Goal: Task Accomplishment & Management: Complete application form

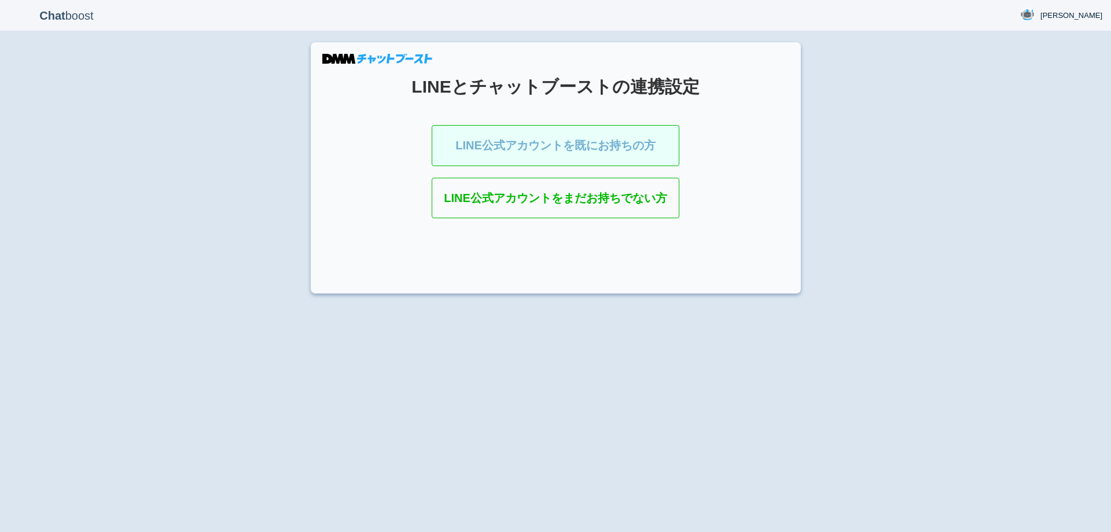
click at [624, 153] on link "LINE公式アカウントを既にお持ちの方" at bounding box center [556, 145] width 248 height 41
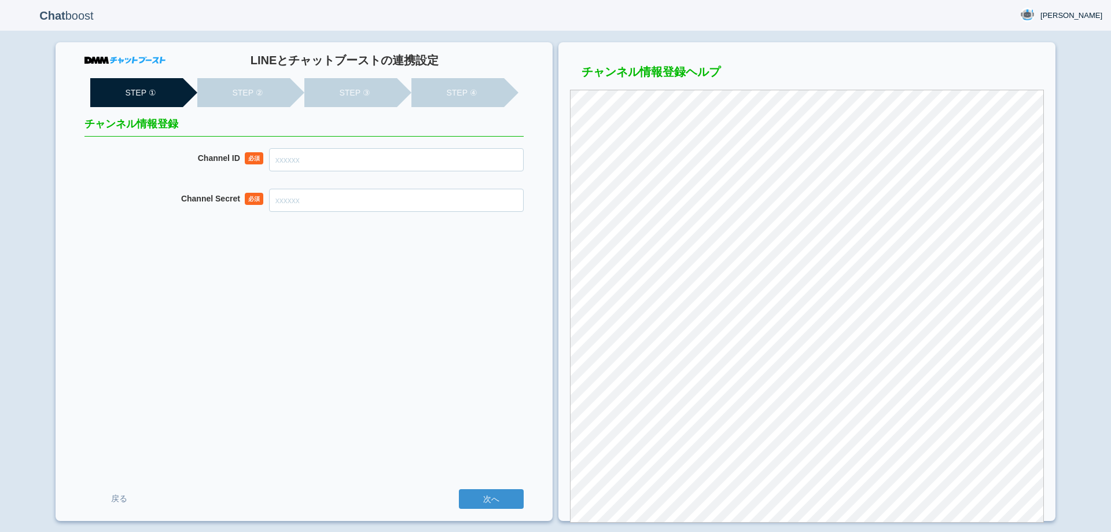
click at [461, 162] on input "Channel ID" at bounding box center [396, 159] width 255 height 23
paste input "2007951054"
type input "2007951054"
click at [372, 209] on input "Channel Secret" at bounding box center [396, 200] width 255 height 23
paste input "629e61b624644ebcd0276ade793d0483"
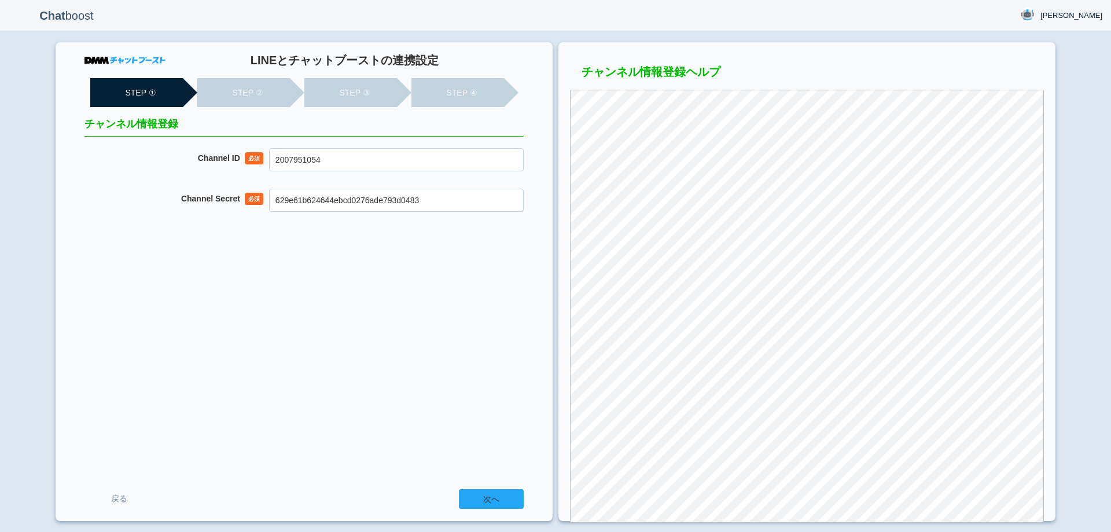
type input "629e61b624644ebcd0276ade793d0483"
click at [470, 493] on input "次へ" at bounding box center [491, 499] width 65 height 20
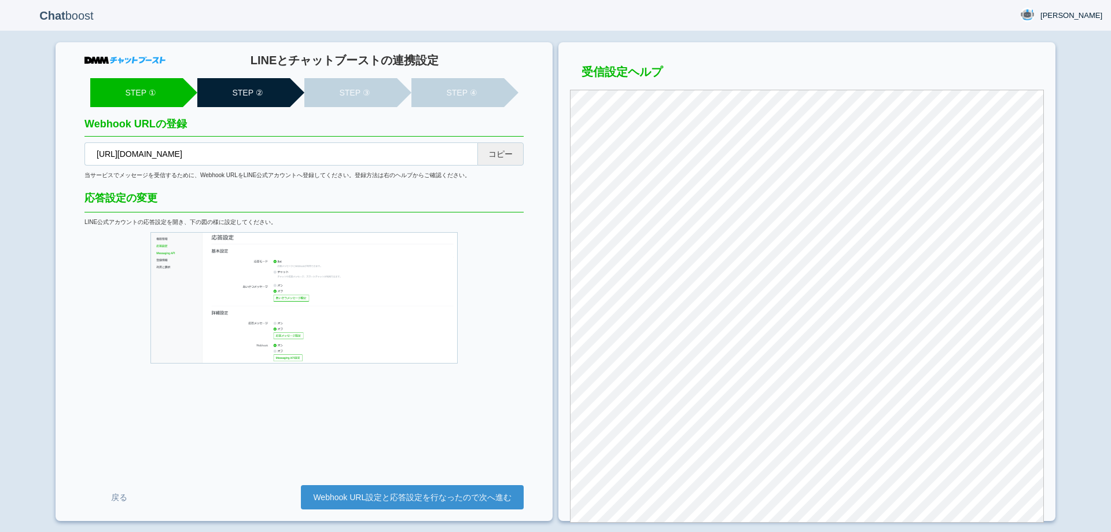
click at [505, 159] on button "コピー" at bounding box center [500, 153] width 46 height 23
click at [424, 492] on link "Webhook URL設定と応答設定を行なったので次へ進む" at bounding box center [412, 497] width 223 height 24
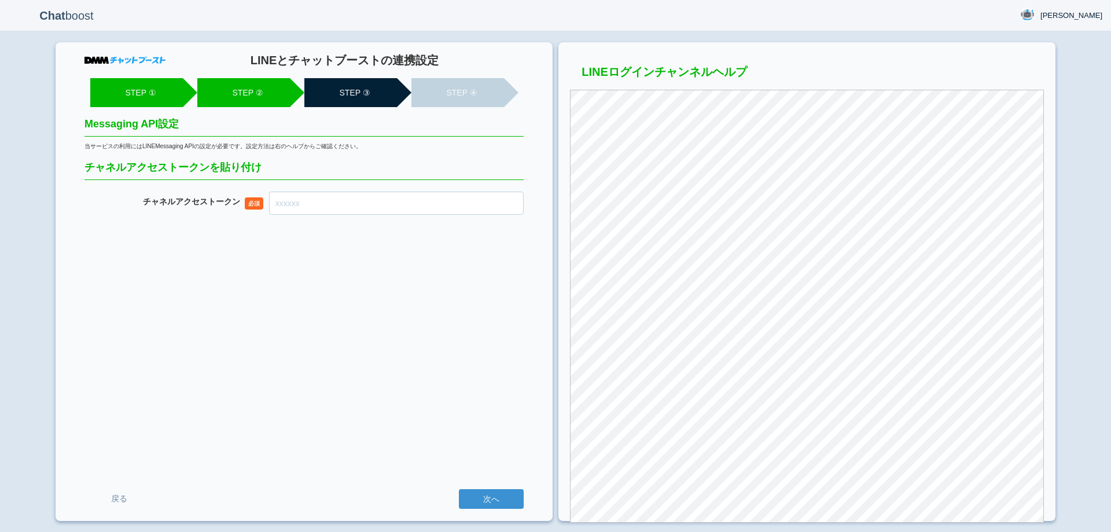
click at [424, 193] on input "チャネル アクセストークン" at bounding box center [396, 203] width 255 height 23
paste input "1U3+xluWmXqTA3Z5Ejy1G+plKVbRuDcqAjtCkuSMI+knV0Z6oI6bru57sNXxedW7lkRt2iFQXiEYlLT…"
type input "1U3+xluWmXqTA3Z5Ejy1G+plKVbRuDcqAjtCkuSMI+knV0Z6oI6bru57sNXxedW7lkRt2iFQXiEYlLT…"
click at [485, 501] on input "次へ" at bounding box center [491, 499] width 65 height 20
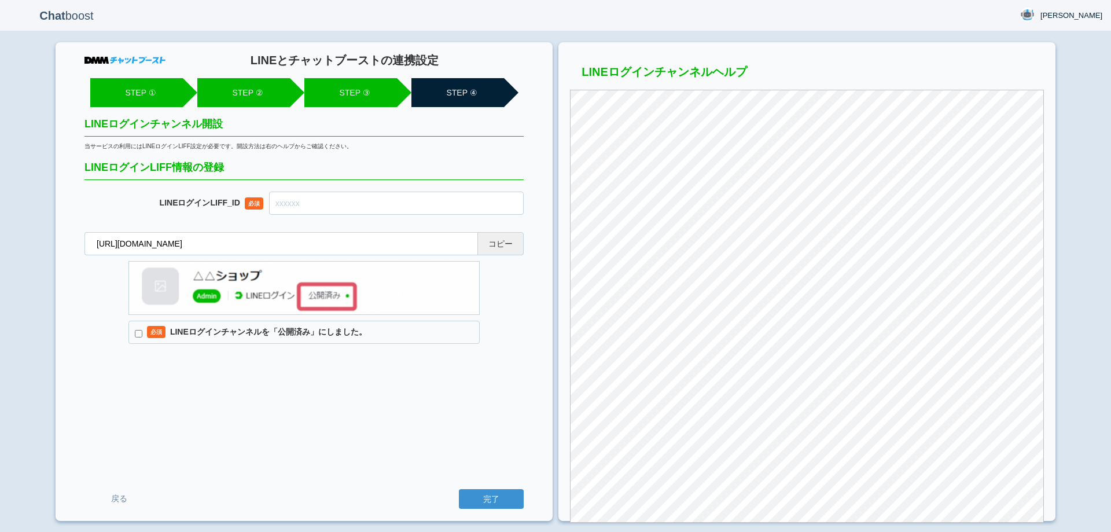
click at [512, 244] on button "コピー" at bounding box center [500, 243] width 46 height 23
click at [436, 204] on input "text" at bounding box center [396, 203] width 255 height 23
paste input "2007951072-ZzQJrA8x"
type input "2007951072-ZzQJrA8x"
click at [314, 329] on label "必須 LINEログインチャンネルを「公開済み」にしました。" at bounding box center [303, 332] width 351 height 23
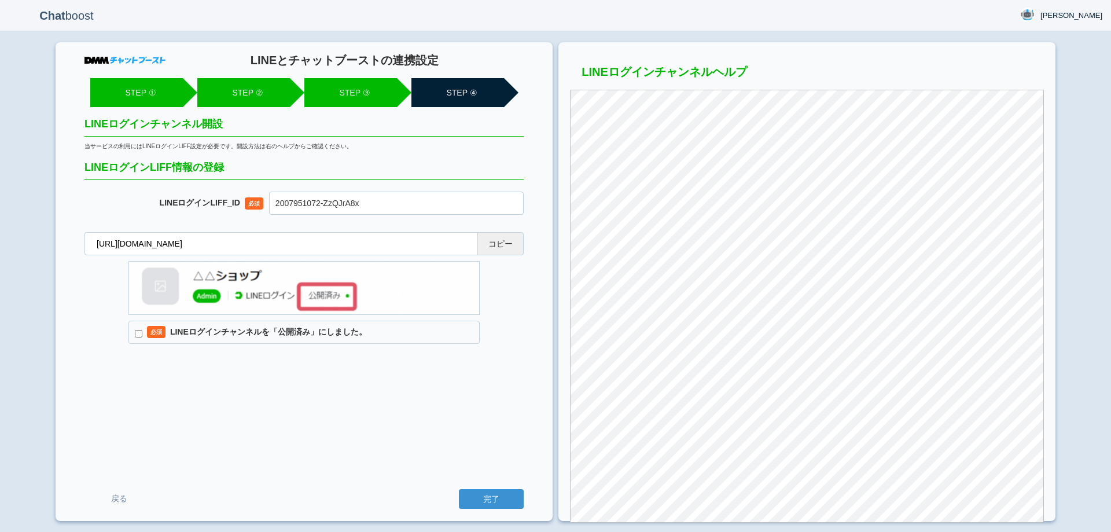
click at [142, 330] on input "必須 LINEログインチャンネルを「公開済み」にしました。" at bounding box center [139, 334] width 8 height 8
checkbox input "true"
click at [499, 501] on input "完了" at bounding box center [491, 499] width 65 height 20
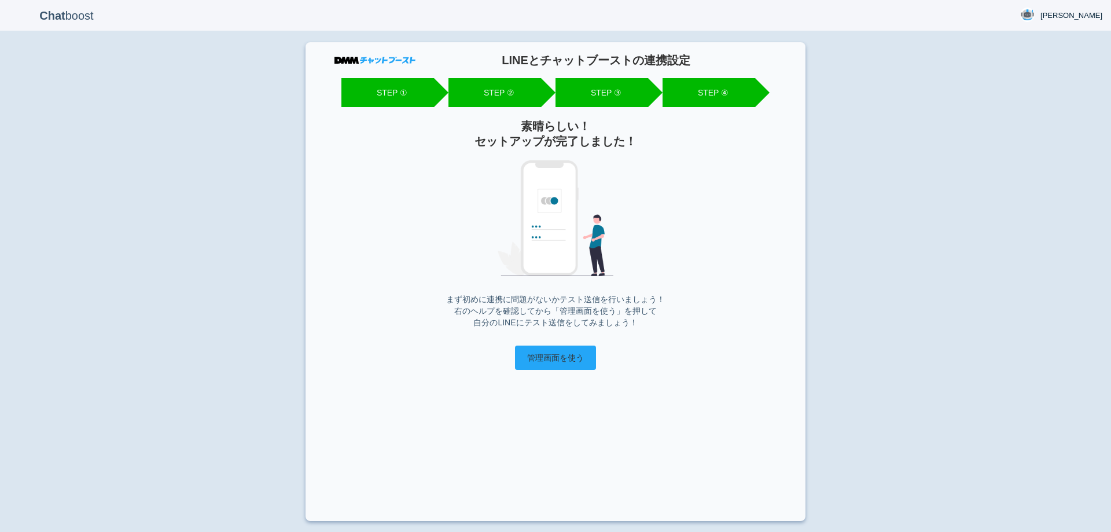
click at [560, 362] on input "管理画面を使う" at bounding box center [555, 357] width 81 height 24
